Goal: Transaction & Acquisition: Purchase product/service

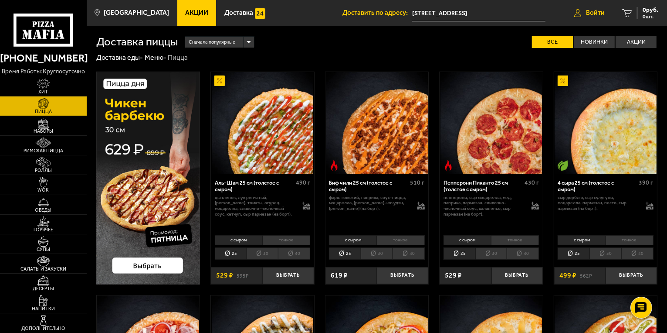
click at [589, 15] on span "Войти" at bounding box center [595, 13] width 19 height 7
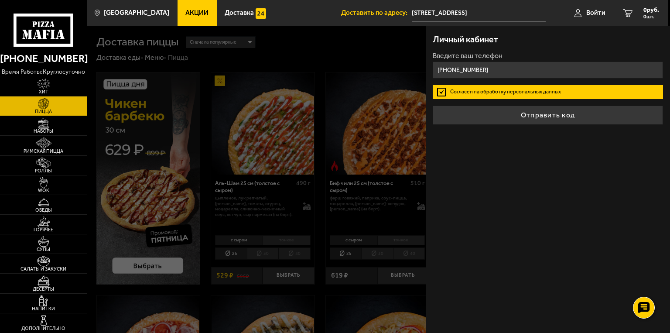
type input "[PHONE_NUMBER]"
click at [497, 98] on form "Введите ваш телефон [PHONE_NUMBER] Согласен на обработку персональных данных От…" at bounding box center [548, 88] width 230 height 72
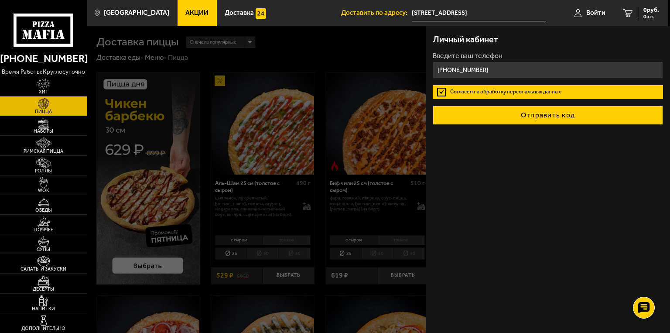
click at [497, 115] on button "Отправить код" at bounding box center [548, 115] width 230 height 19
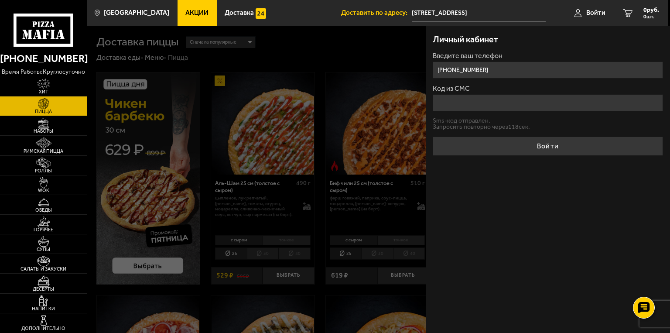
click at [469, 99] on input "Код из СМС" at bounding box center [548, 102] width 230 height 17
click at [277, 131] on div at bounding box center [422, 192] width 670 height 333
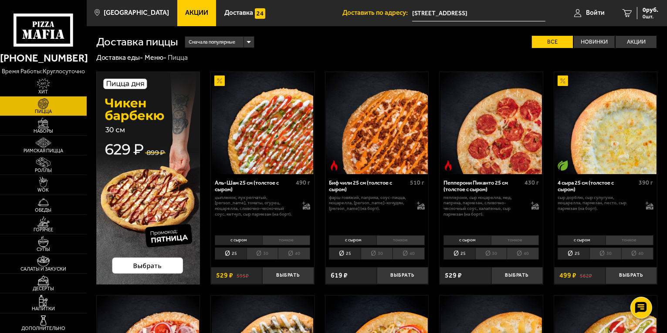
scroll to position [87, 0]
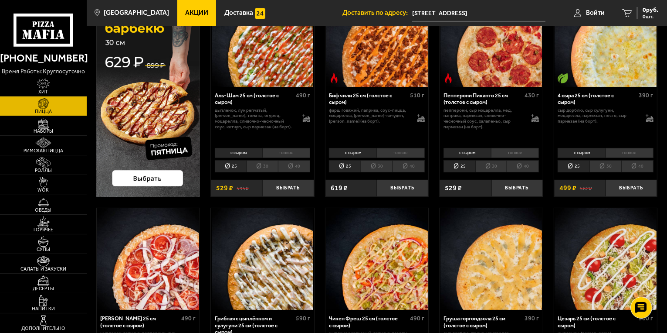
click at [511, 153] on li "тонкое" at bounding box center [515, 153] width 48 height 10
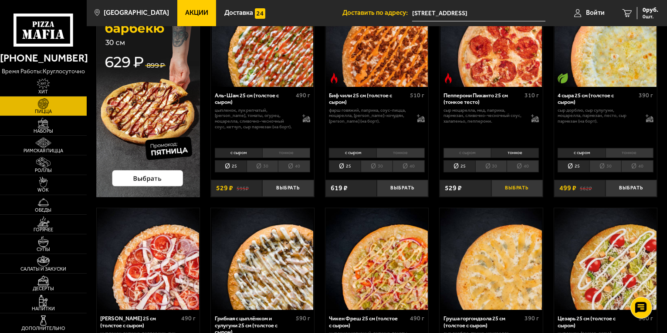
click at [510, 190] on button "Выбрать" at bounding box center [517, 188] width 51 height 17
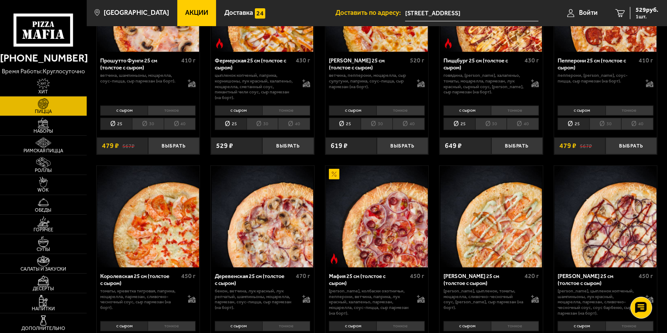
scroll to position [654, 0]
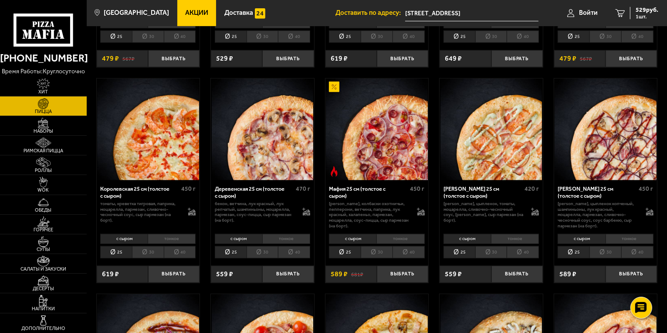
click at [630, 239] on li "тонкое" at bounding box center [630, 239] width 48 height 10
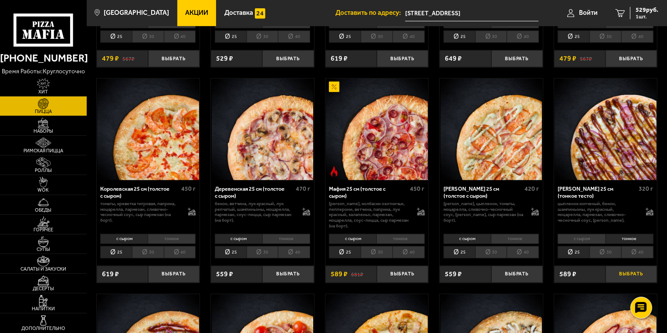
click at [631, 268] on button "Выбрать" at bounding box center [631, 274] width 51 height 17
click at [176, 238] on li "тонкое" at bounding box center [172, 239] width 48 height 10
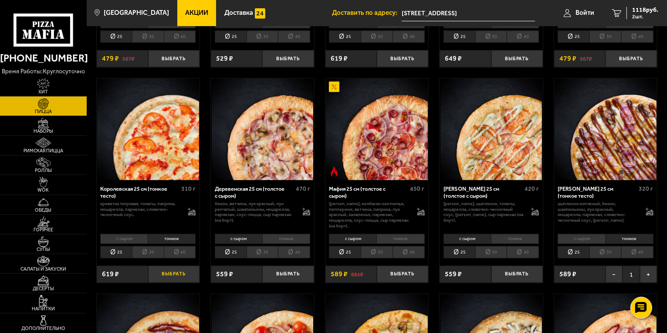
click at [182, 275] on button "Выбрать" at bounding box center [173, 274] width 51 height 17
click at [643, 10] on span "1335 руб." at bounding box center [646, 10] width 26 height 6
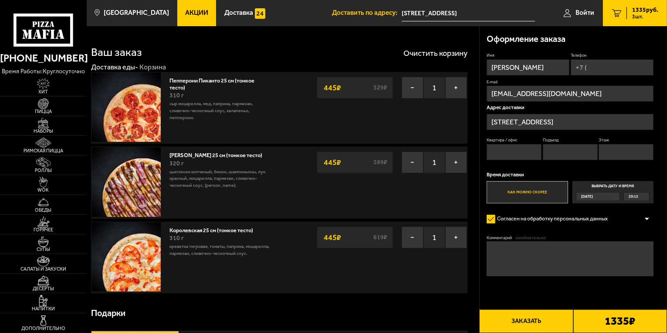
click at [602, 68] on input "Телефон" at bounding box center [612, 67] width 83 height 16
type input "[PHONE_NUMBER]"
click at [521, 156] on input "Квартира / офис" at bounding box center [514, 153] width 55 height 16
type input "12"
click at [565, 152] on input "Подъезд" at bounding box center [570, 153] width 55 height 16
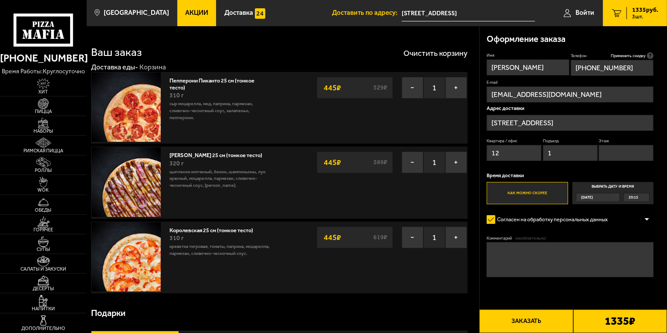
type input "1"
click at [612, 153] on input "Этаж" at bounding box center [626, 153] width 55 height 16
type input "2"
type input "3"
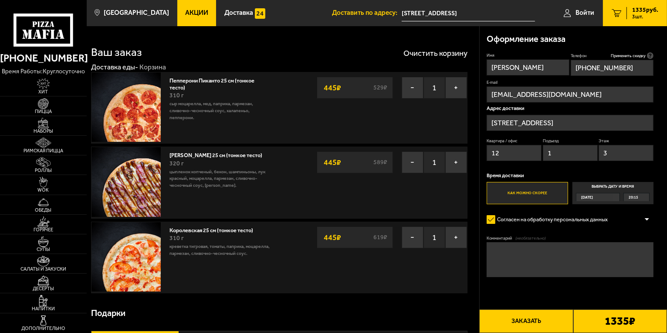
click at [529, 326] on button "Заказать" at bounding box center [527, 321] width 94 height 24
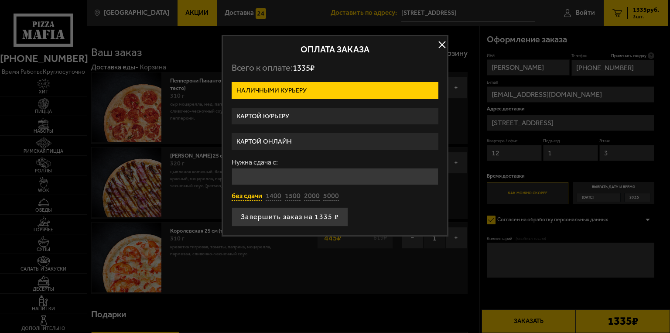
click at [255, 194] on button "без сдачи" at bounding box center [247, 196] width 31 height 10
type input "0"
click at [278, 112] on label "Картой курьеру" at bounding box center [335, 116] width 207 height 17
click at [0, 0] on input "Картой курьеру" at bounding box center [0, 0] width 0 height 0
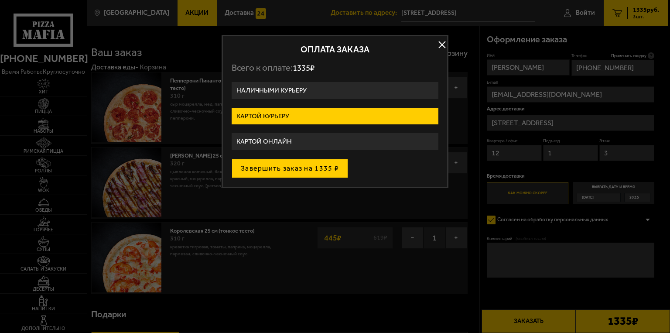
click at [276, 172] on button "Завершить заказ на 1335 ₽" at bounding box center [290, 168] width 116 height 19
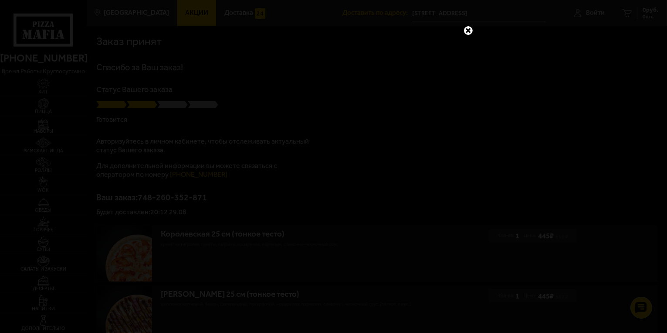
click at [468, 27] on link at bounding box center [468, 30] width 11 height 11
